Goal: Transaction & Acquisition: Purchase product/service

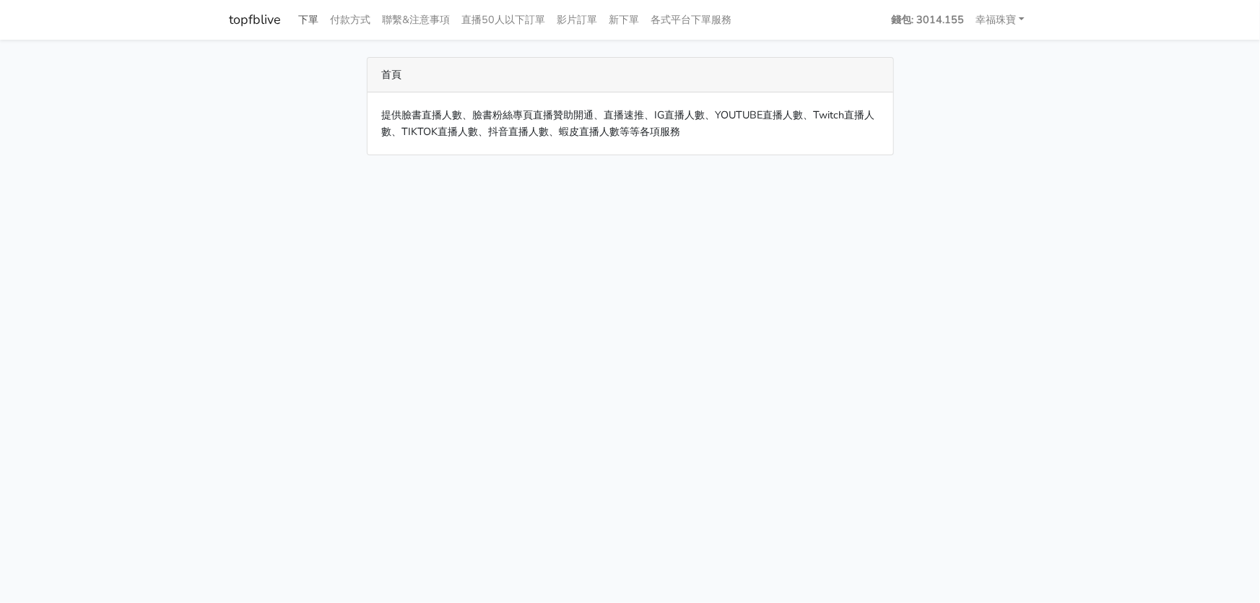
click at [303, 21] on link "下單" at bounding box center [309, 20] width 32 height 28
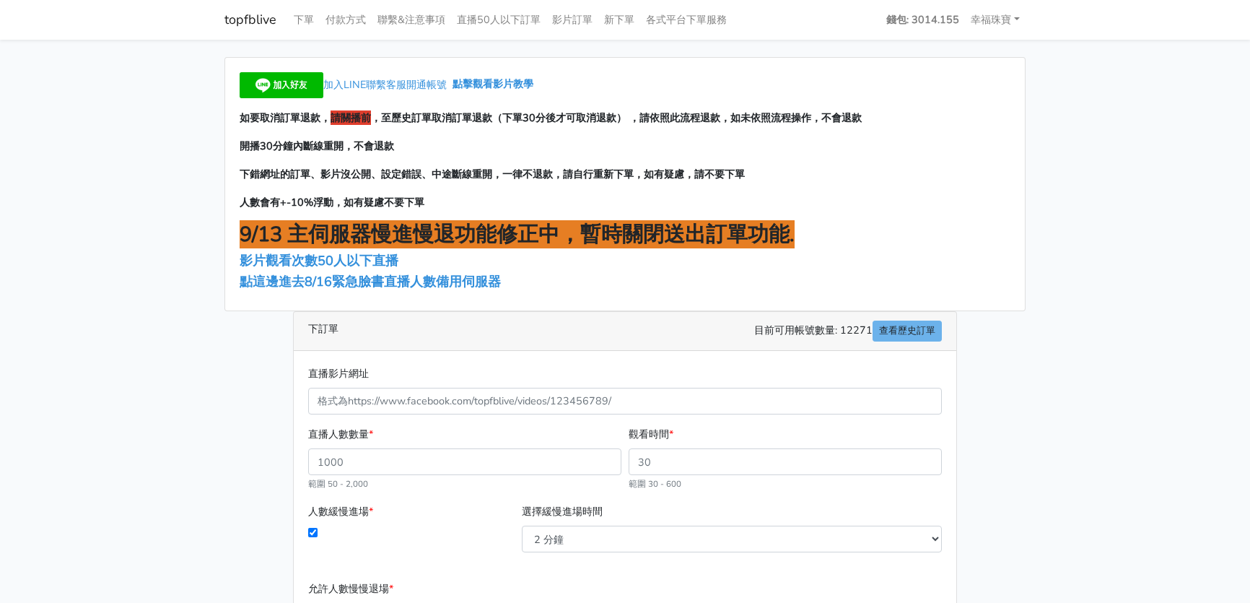
click at [309, 14] on link "下單" at bounding box center [304, 20] width 32 height 28
